Goal: Information Seeking & Learning: Learn about a topic

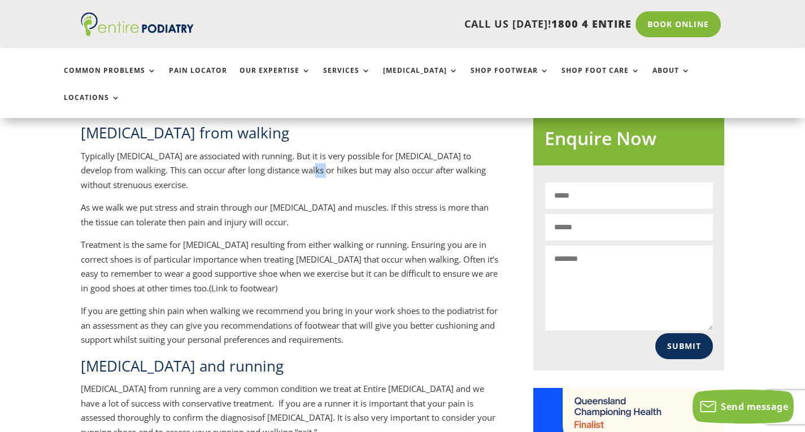
scroll to position [633, 0]
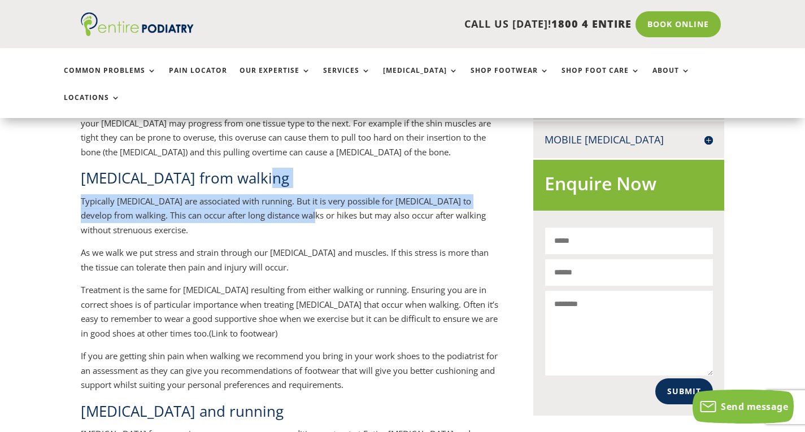
drag, startPoint x: 279, startPoint y: 124, endPoint x: 295, endPoint y: 141, distance: 22.8
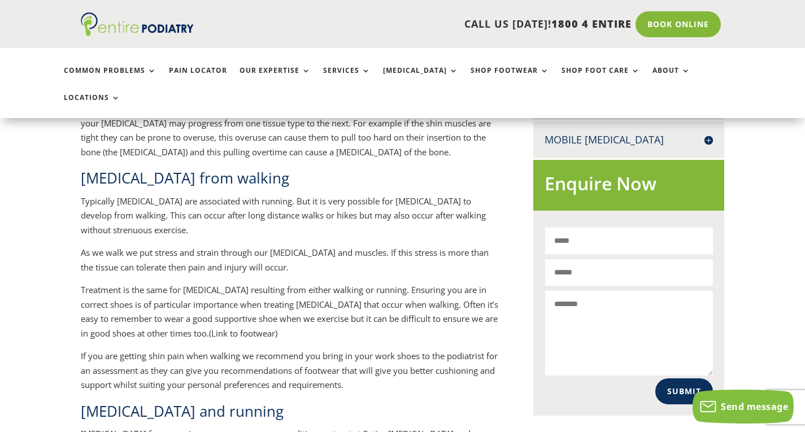
click at [299, 194] on p "Typically [MEDICAL_DATA] are associated with running. But it is very possible f…" at bounding box center [289, 220] width 417 height 52
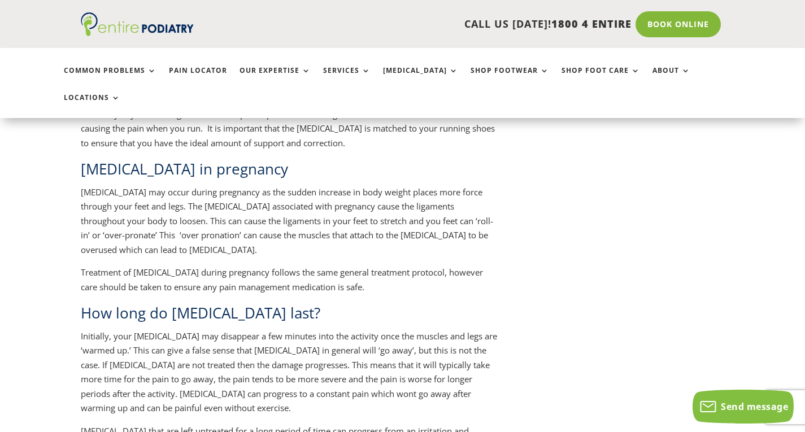
scroll to position [1175, 0]
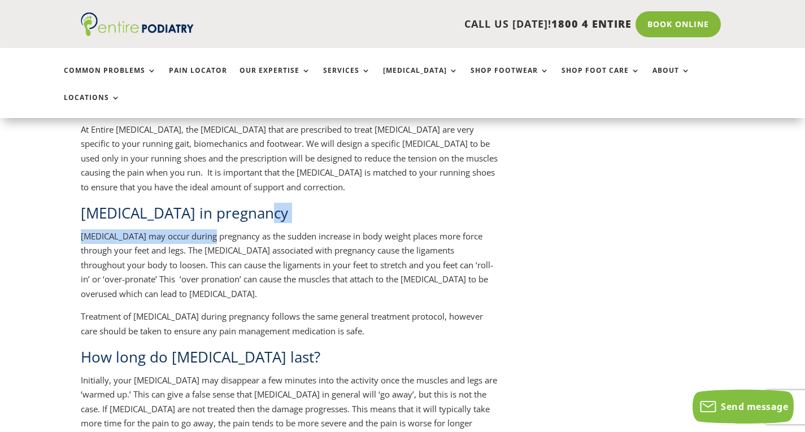
drag, startPoint x: 205, startPoint y: 153, endPoint x: 284, endPoint y: 174, distance: 81.2
click at [284, 174] on div "What are [MEDICAL_DATA]? [MEDICAL_DATA] or [MEDICAL_DATA] (MTSS) are a common c…" at bounding box center [289, 145] width 417 height 1834
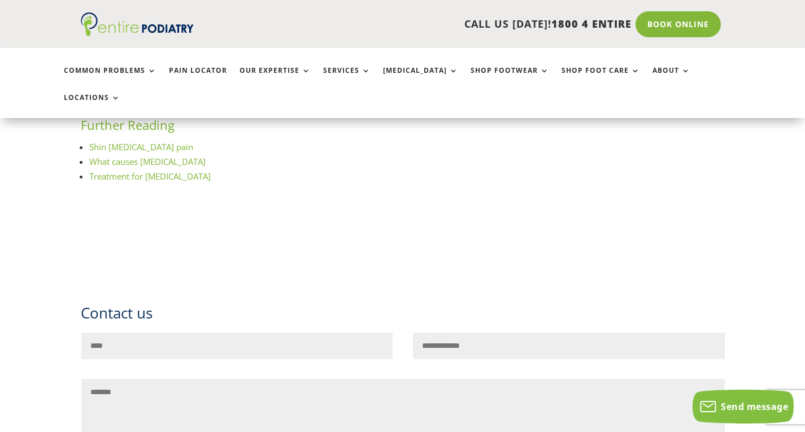
scroll to position [1986, 0]
click at [158, 171] on link "Treatment for [MEDICAL_DATA]" at bounding box center [149, 176] width 121 height 11
click at [160, 171] on link "Treatment for [MEDICAL_DATA]" at bounding box center [149, 176] width 121 height 11
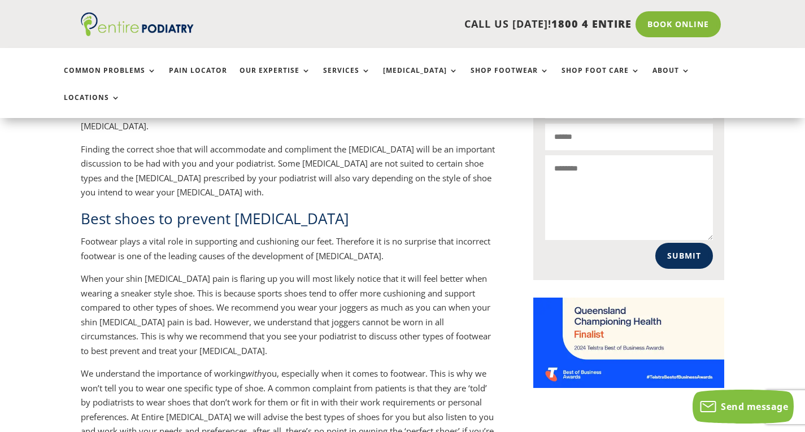
scroll to position [859, 0]
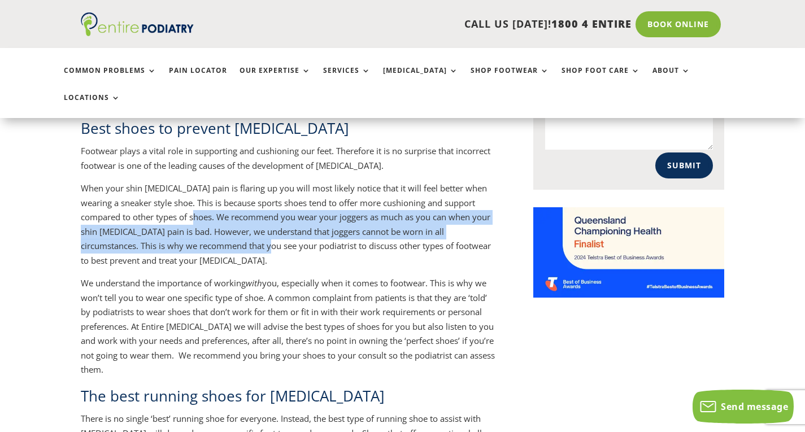
drag, startPoint x: 176, startPoint y: 161, endPoint x: 220, endPoint y: 184, distance: 49.8
click at [220, 184] on p "When your shin splint pain is flaring up you will most likely notice that it wi…" at bounding box center [289, 228] width 417 height 95
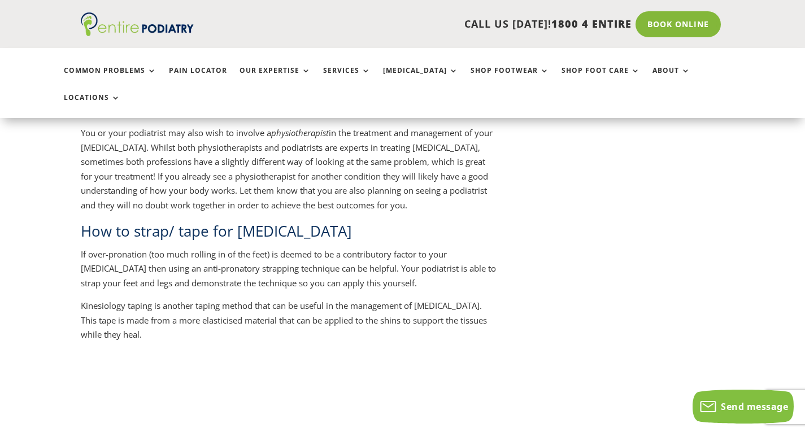
scroll to position [1401, 0]
